Goal: Browse casually

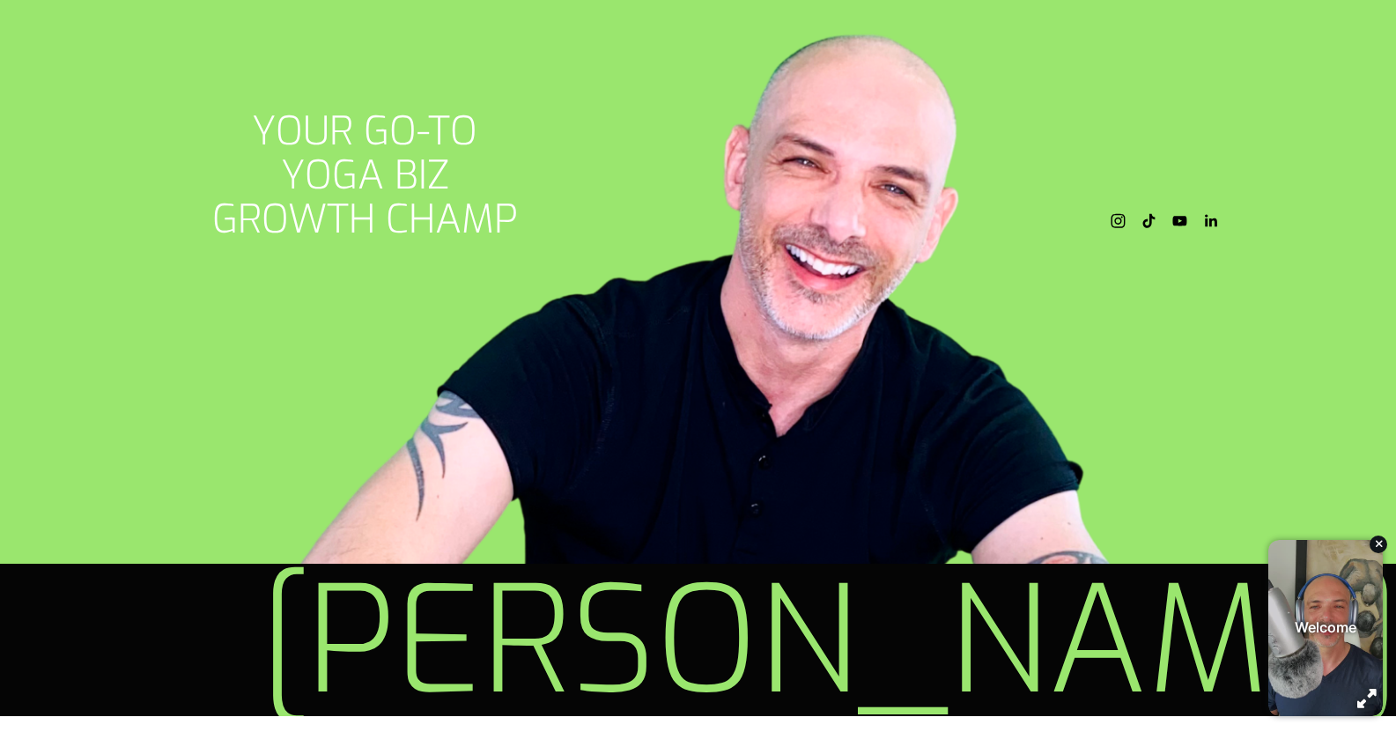
click at [1327, 669] on div "button" at bounding box center [1325, 619] width 115 height 176
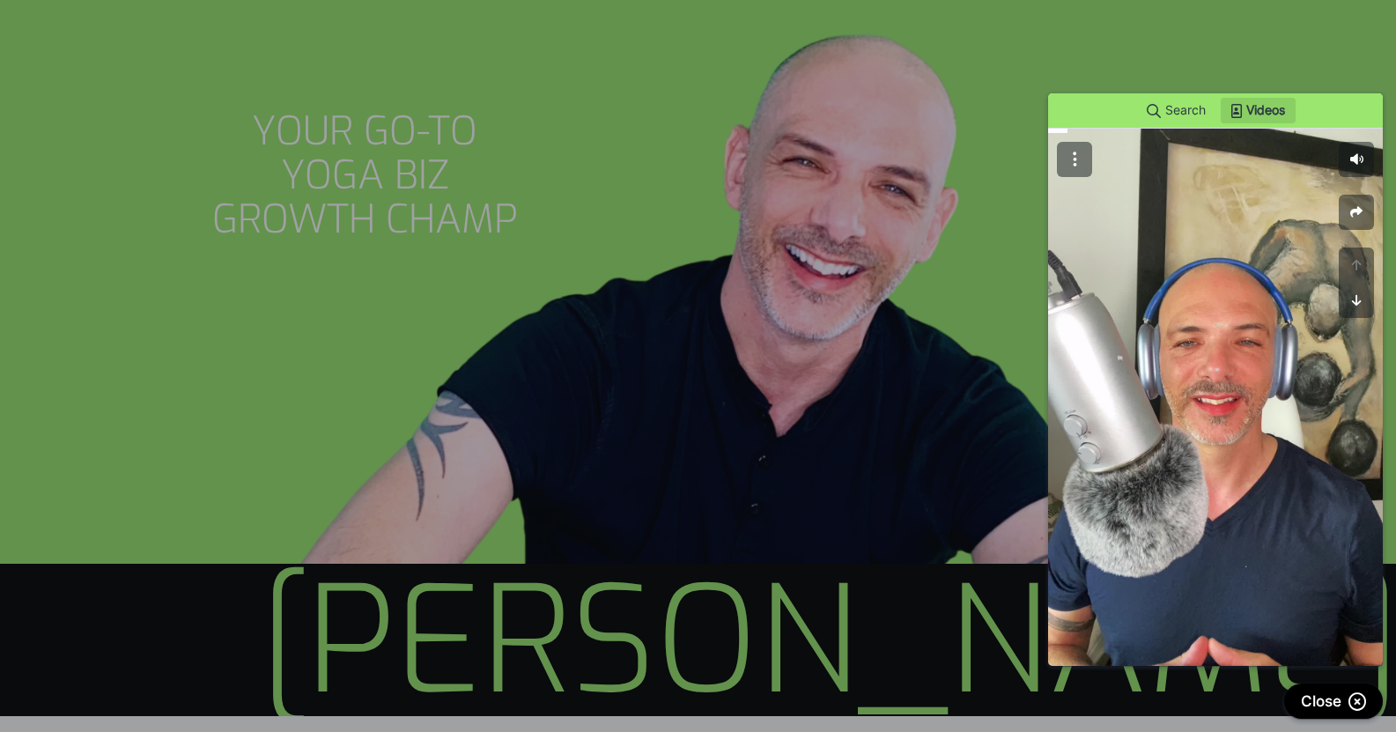
click at [1169, 335] on div at bounding box center [1215, 336] width 335 height 520
click at [1232, 335] on div at bounding box center [1215, 336] width 335 height 520
click at [1356, 248] on icon "button" at bounding box center [1357, 247] width 10 height 12
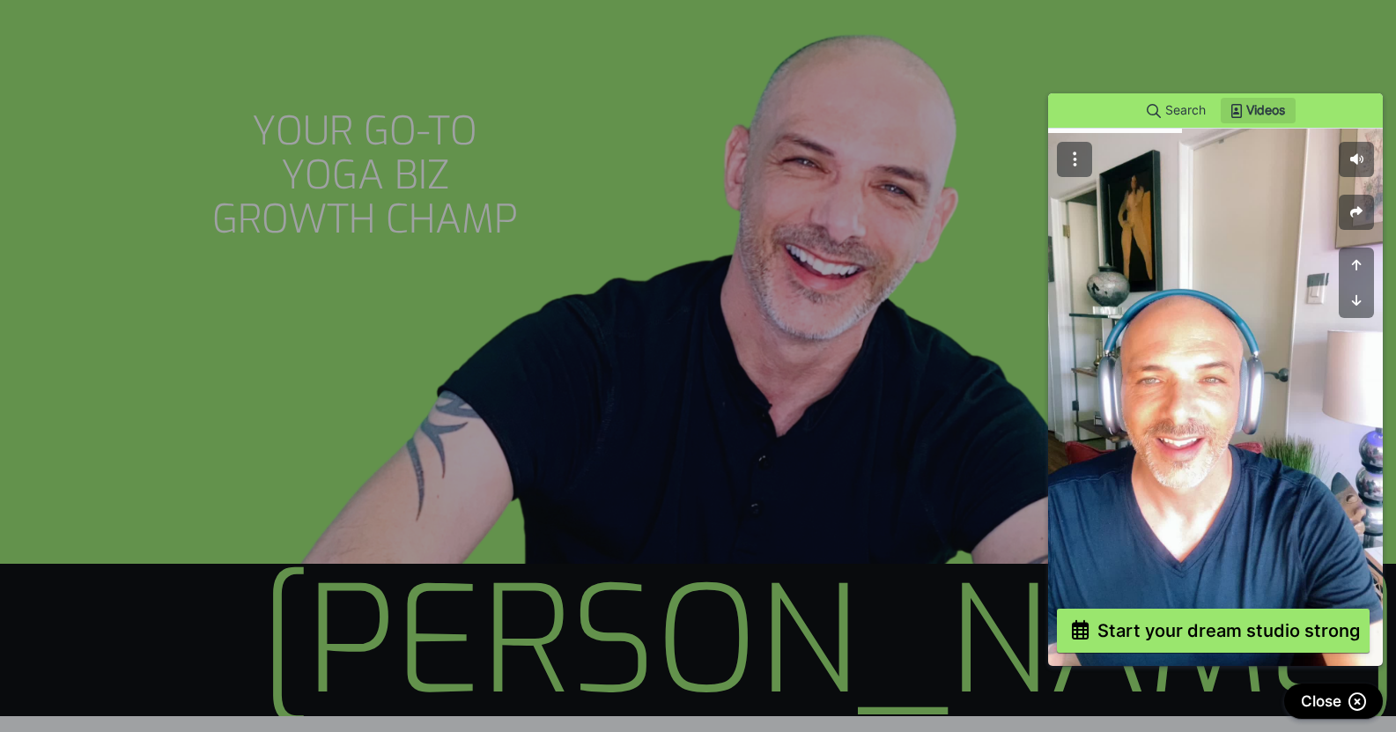
click at [1242, 411] on div at bounding box center [1215, 311] width 335 height 471
click at [1349, 249] on button "button" at bounding box center [1356, 247] width 35 height 35
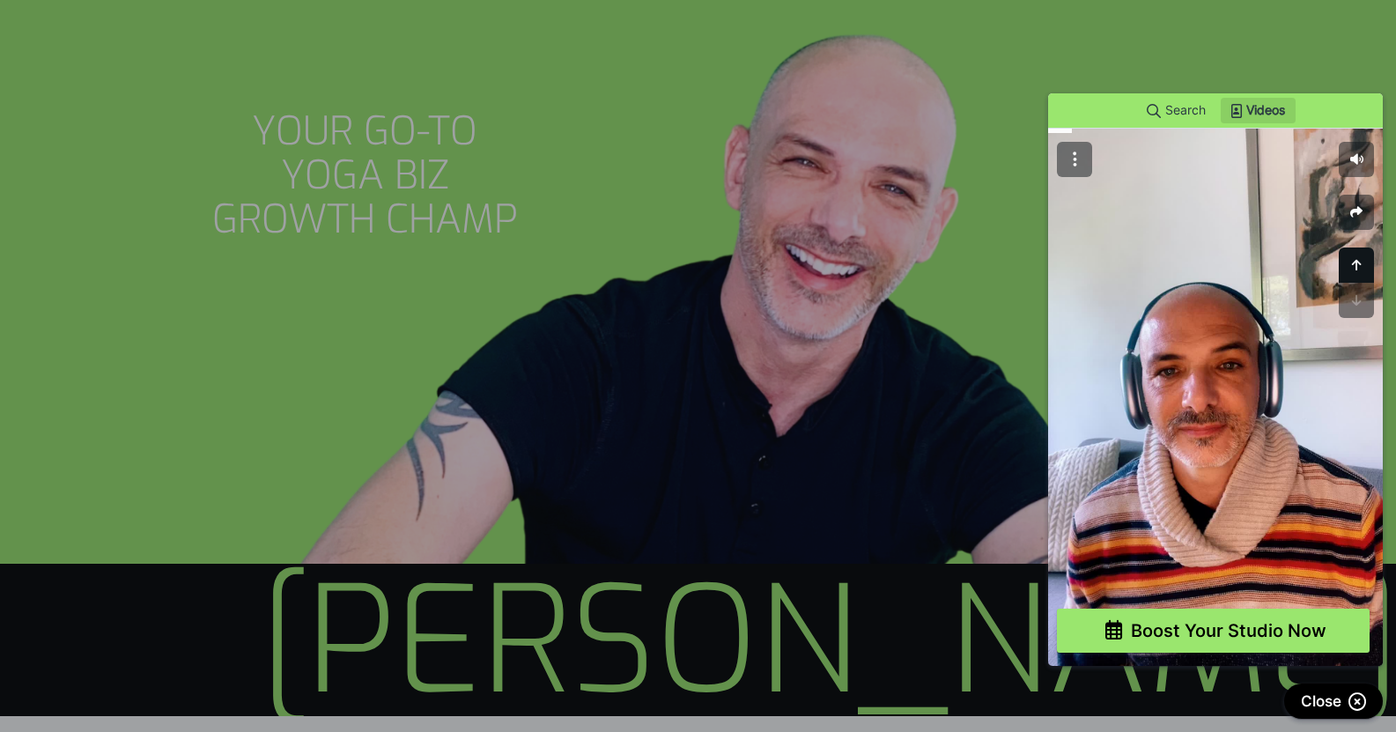
click at [1357, 206] on icon "button" at bounding box center [1357, 212] width 10 height 12
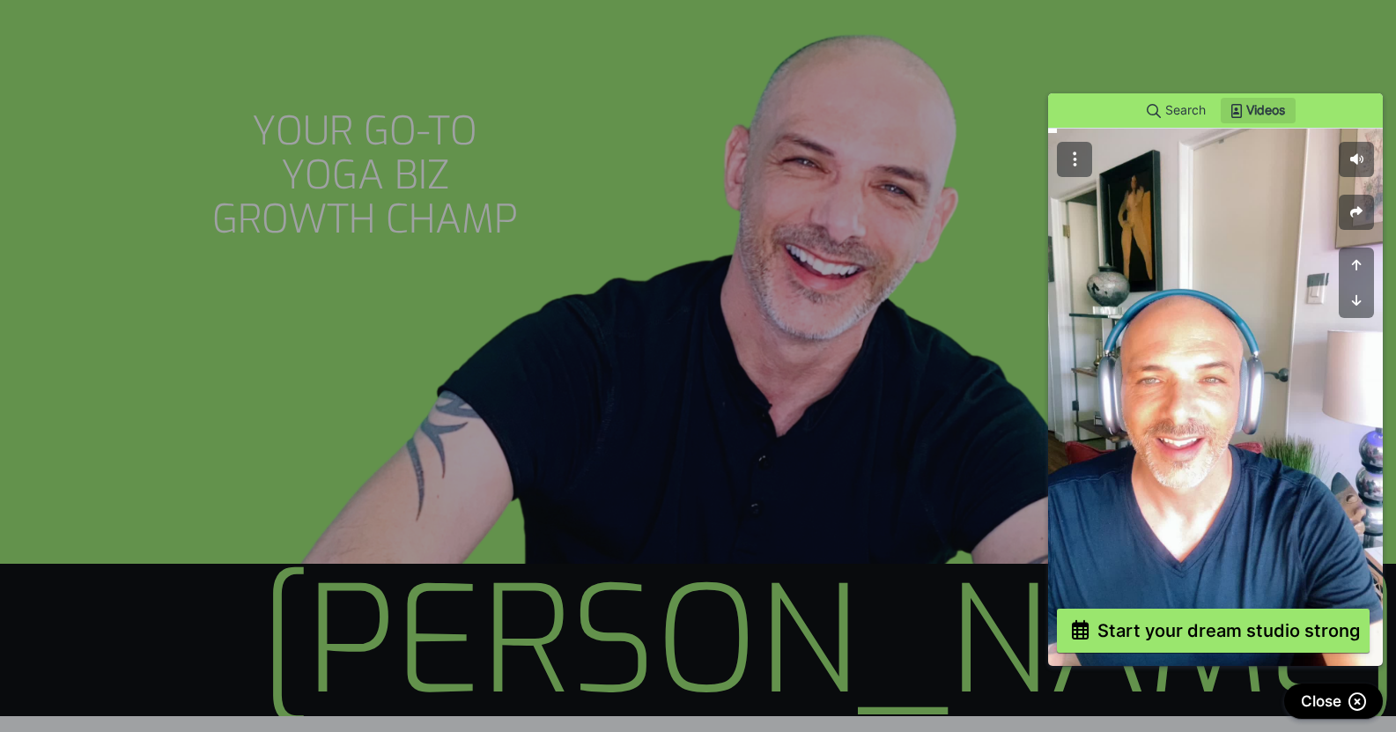
click at [1125, 570] on div "Start your dream studio strong" at bounding box center [1228, 578] width 262 height 20
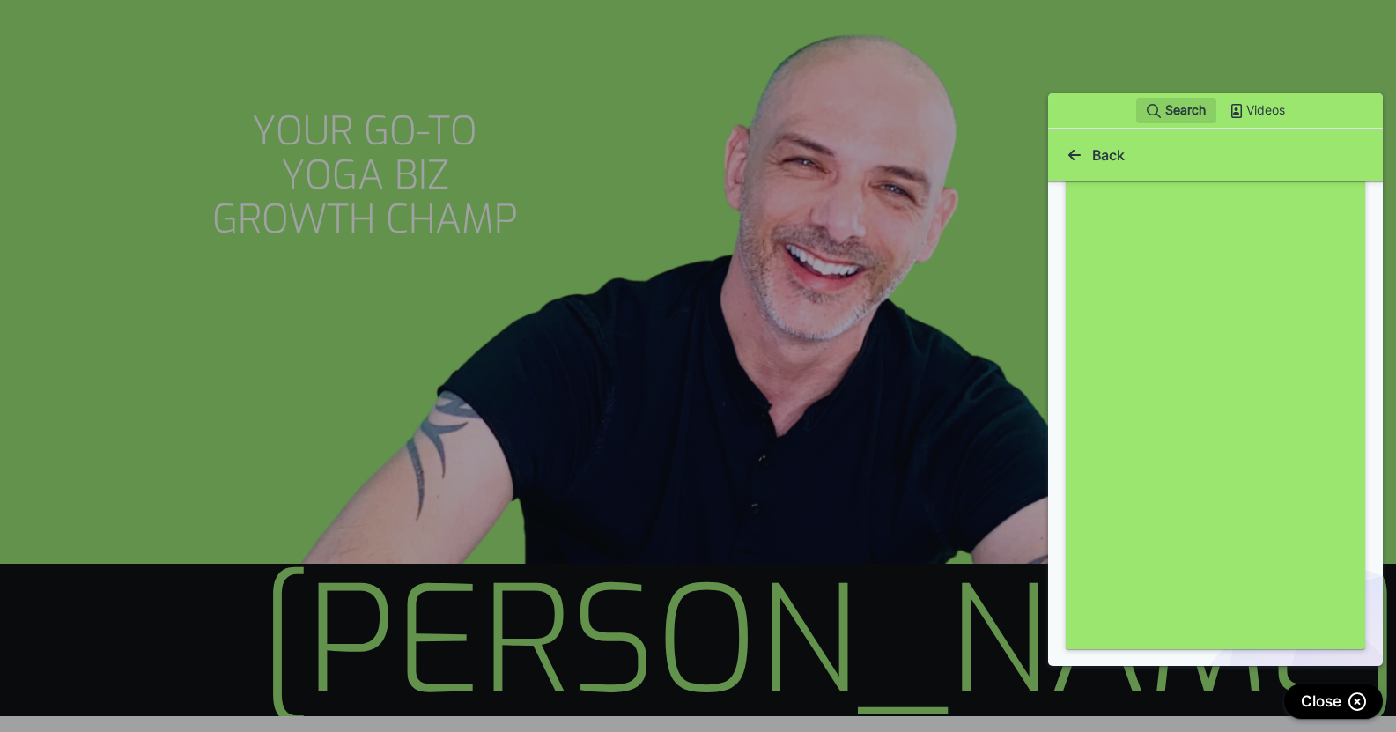
scroll to position [1024, 0]
click at [1083, 101] on icon at bounding box center [1074, 102] width 35 height 35
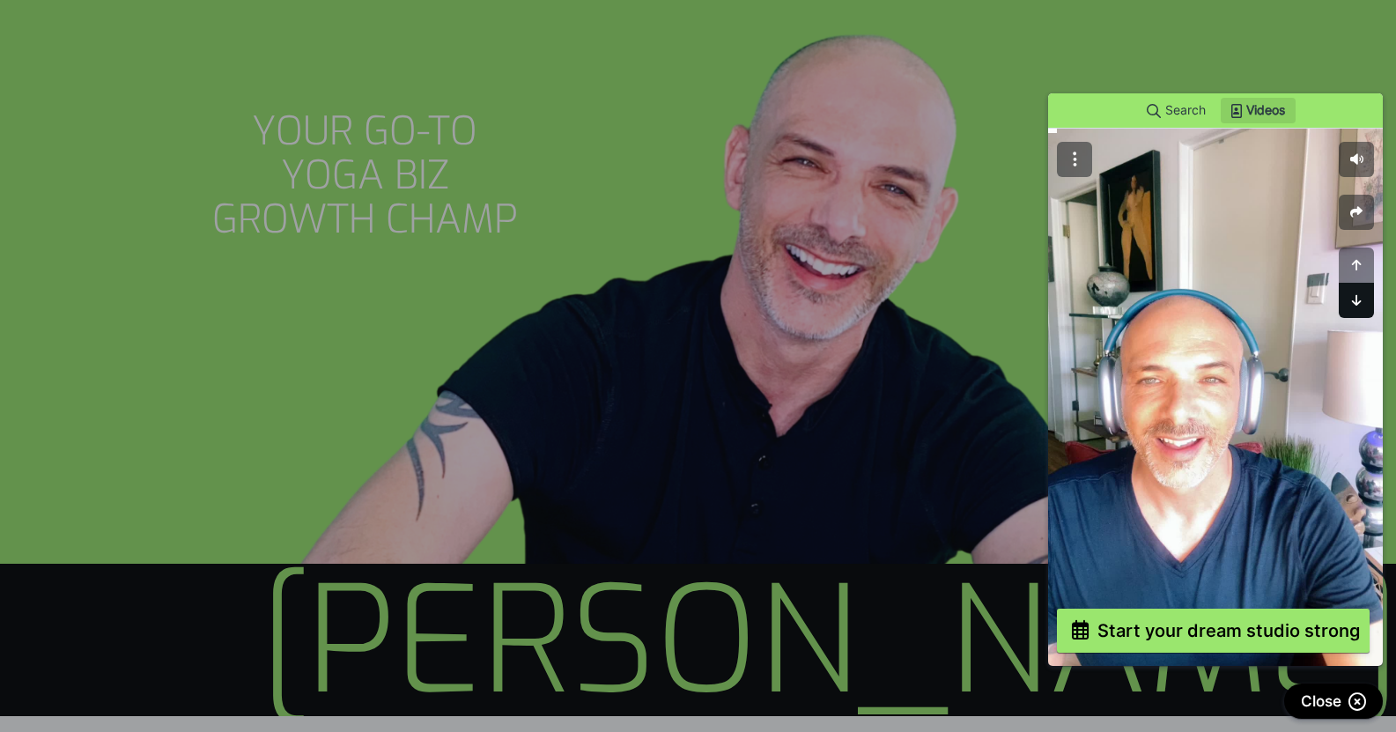
click at [1358, 249] on icon "button" at bounding box center [1357, 247] width 10 height 12
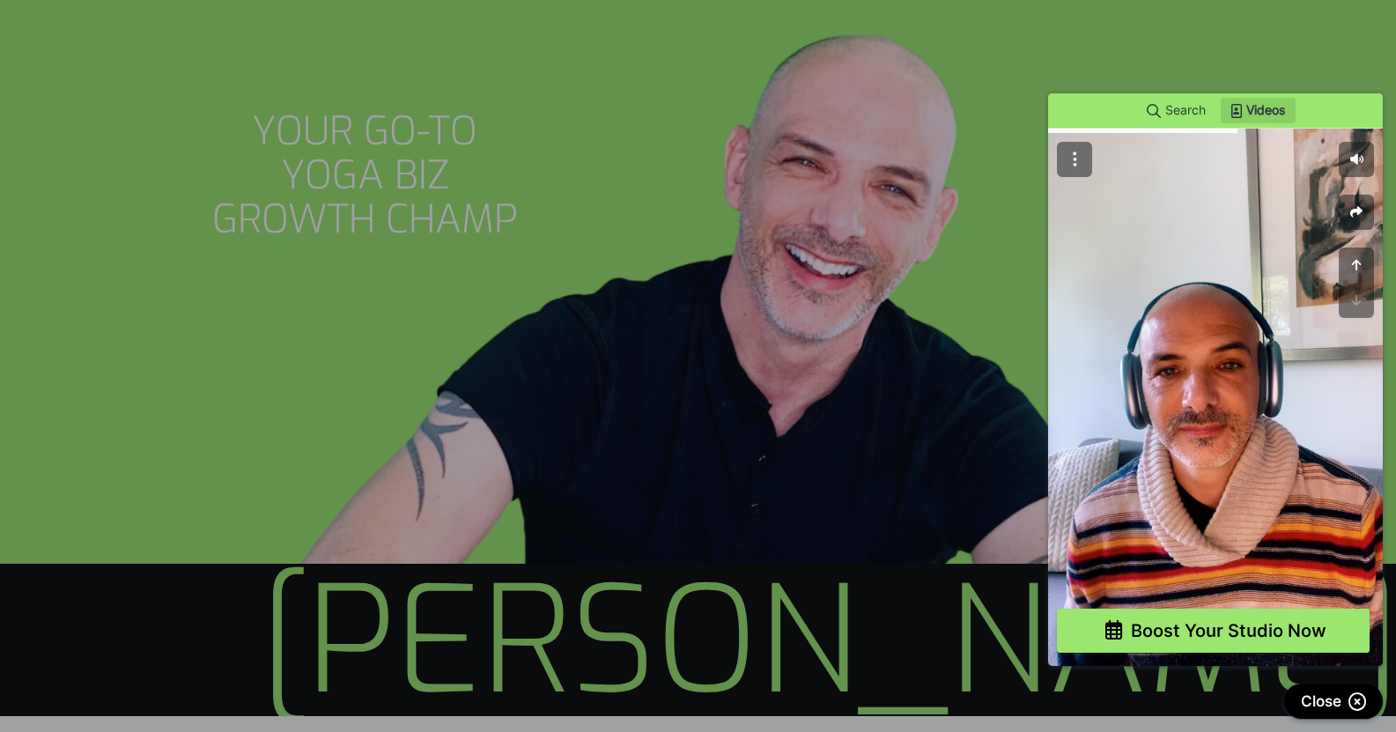
click at [1296, 79] on div at bounding box center [1215, 175] width 335 height 198
click at [1270, 120] on div at bounding box center [1215, 175] width 335 height 198
